Goal: Complete application form

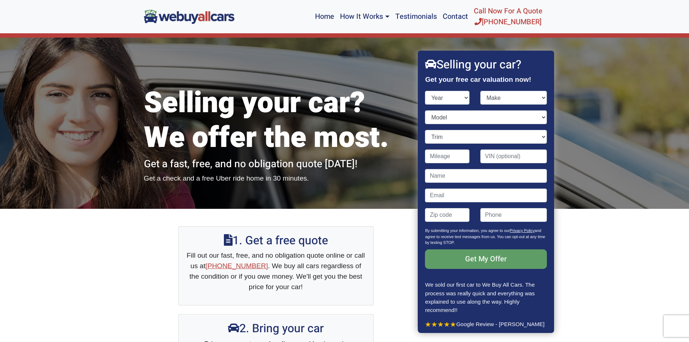
select select "2012"
click at [425, 91] on select "Year [DATE] 2024 2023 2022 2021 2020 2019 2018 2017 2016 2015 2014 2013 2012 20…" at bounding box center [447, 98] width 44 height 14
click at [488, 92] on select "Make" at bounding box center [513, 98] width 67 height 14
click at [489, 93] on select "Make" at bounding box center [513, 98] width 67 height 14
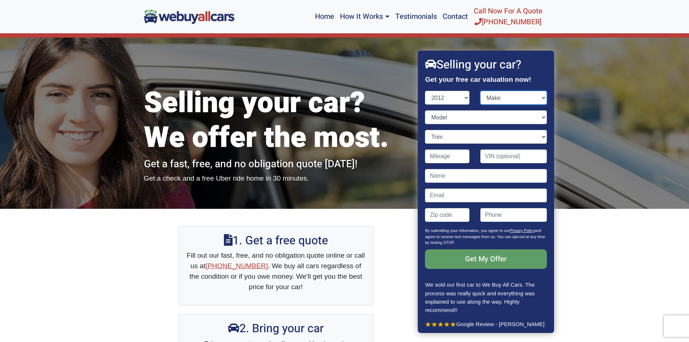
click at [480, 91] on select "Make Acura Aston [PERSON_NAME] Audi Bentley BMW Buick Cadillac Chevrolet Chrysl…" at bounding box center [513, 98] width 67 height 14
click at [497, 103] on select "Make Acura Aston [PERSON_NAME] Audi Bentley BMW Buick Cadillac Chevrolet Chrysl…" at bounding box center [513, 98] width 67 height 14
select select "Kia"
click at [480, 91] on select "Make Acura Aston [PERSON_NAME] Audi Bentley BMW Buick Cadillac Chevrolet Chrysl…" at bounding box center [513, 98] width 67 height 14
click at [466, 119] on select "Model" at bounding box center [486, 117] width 122 height 14
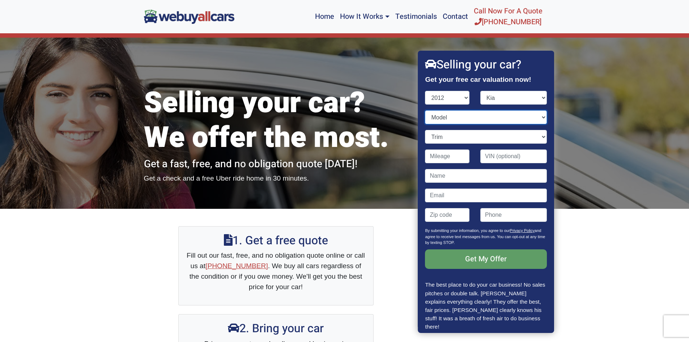
select select "Forte"
click at [425, 110] on select "Model Forte Optima Rio Sedona Sorento Soul Sportage" at bounding box center [486, 117] width 122 height 14
click at [460, 136] on select "Trim" at bounding box center [486, 137] width 122 height 14
click at [425, 130] on select "Trim EX 4dr Hatchback (2.0L 4cyl) EX 4dr Sedan (2.0L 4cyl) Koup EX 2dr Coupe (2…" at bounding box center [486, 137] width 122 height 14
click at [485, 139] on select "Trim EX 4dr Hatchback (2.0L 4cyl) EX 4dr Sedan (2.0L 4cyl) Koup EX 2dr Coupe (2…" at bounding box center [486, 137] width 122 height 14
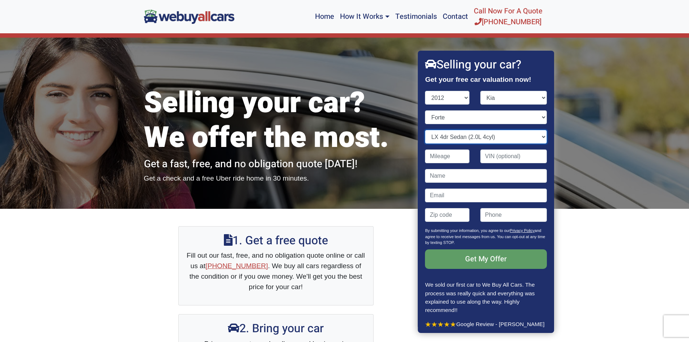
select select "EX 4dr Sedan (2.0L 4cyl)"
click at [425, 130] on select "Trim EX 4dr Hatchback (2.0L 4cyl) EX 4dr Sedan (2.0L 4cyl) Koup EX 2dr Coupe (2…" at bounding box center [486, 137] width 122 height 14
click at [454, 157] on input "Contact form" at bounding box center [447, 156] width 44 height 14
type input "181,000"
click at [511, 172] on input "Contact form" at bounding box center [486, 176] width 122 height 14
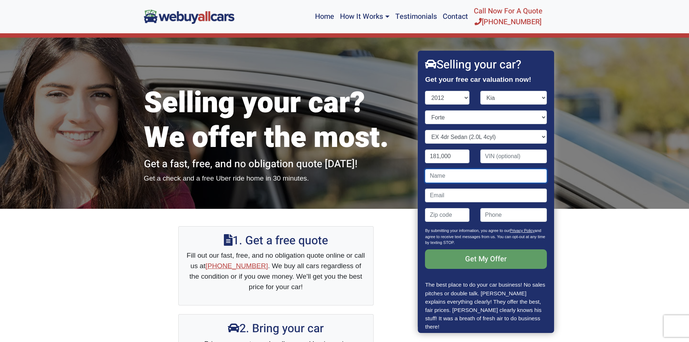
type input "[PERSON_NAME]"
type input "08083"
type input "8564040843"
click at [451, 195] on input "Contact form" at bounding box center [486, 195] width 122 height 14
click at [447, 214] on input "08083" at bounding box center [447, 215] width 44 height 14
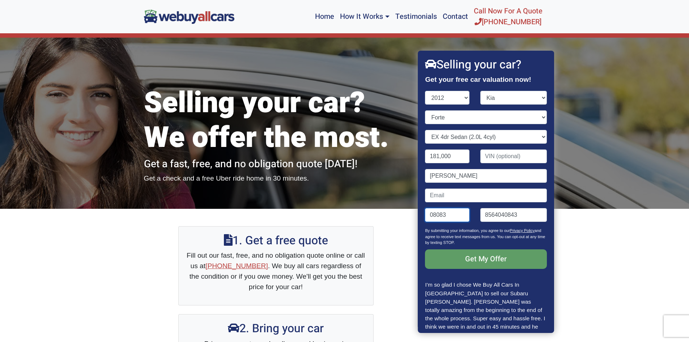
click at [447, 214] on input "08083" at bounding box center [447, 215] width 44 height 14
type input "08312"
click at [454, 197] on input "Contact form" at bounding box center [486, 195] width 122 height 14
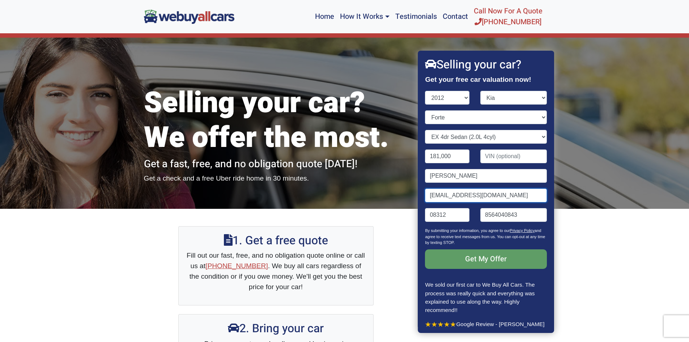
type input "[EMAIL_ADDRESS][DOMAIN_NAME]"
click at [425, 249] on input "Get My Offer" at bounding box center [486, 259] width 122 height 20
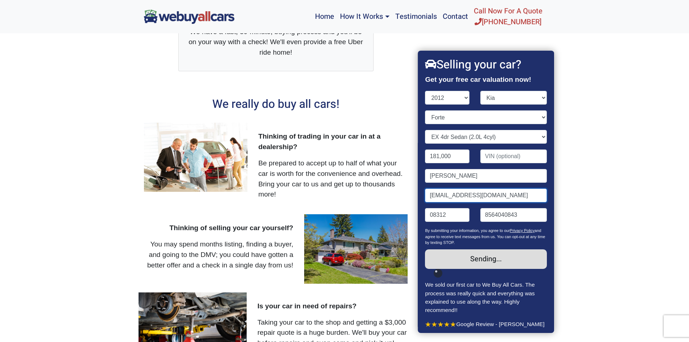
scroll to position [398, 0]
